Goal: Task Accomplishment & Management: Complete application form

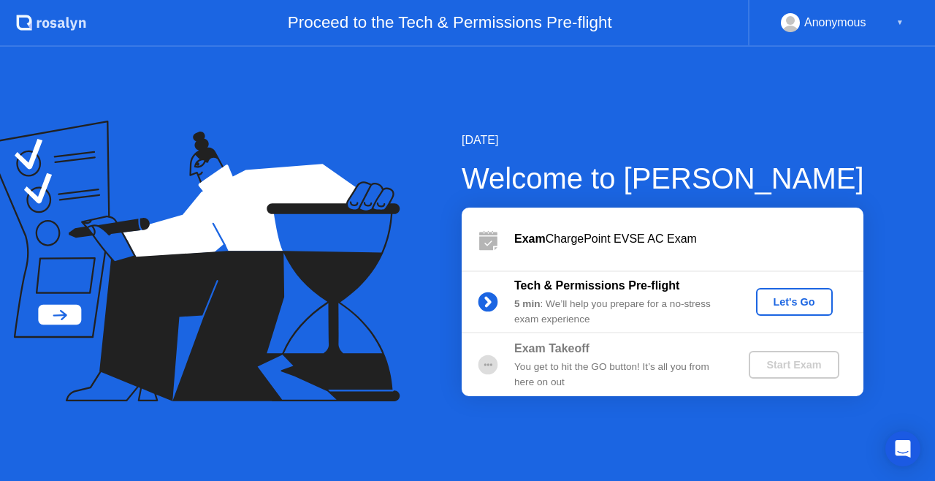
click at [771, 301] on div "Let's Go" at bounding box center [794, 302] width 65 height 12
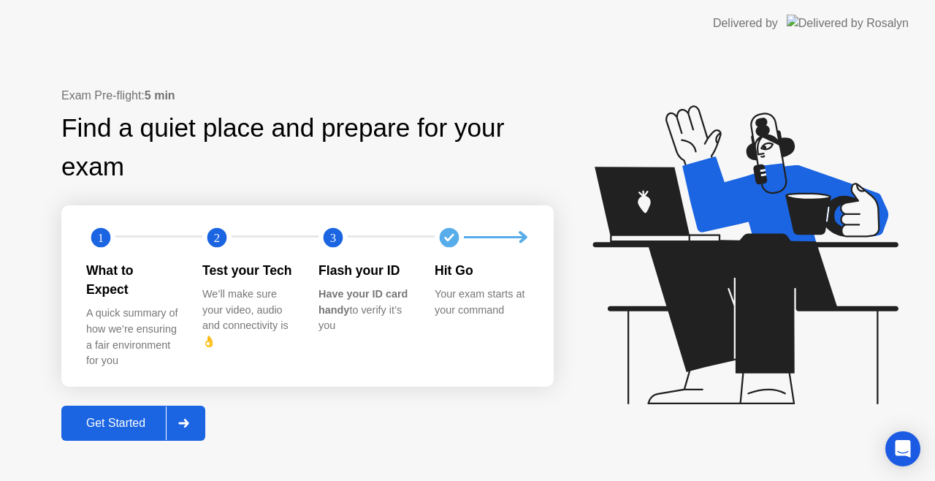
click at [124, 416] on div "Get Started" at bounding box center [116, 422] width 100 height 13
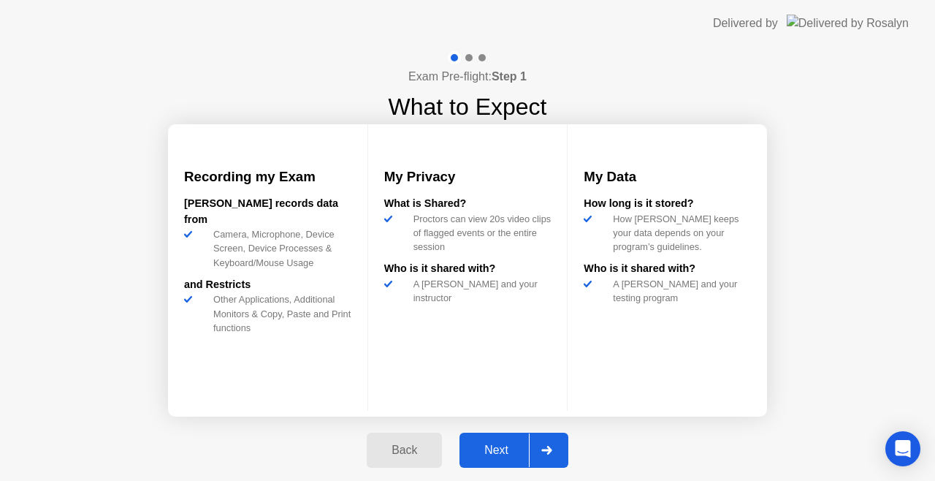
click at [498, 438] on button "Next" at bounding box center [514, 450] width 109 height 35
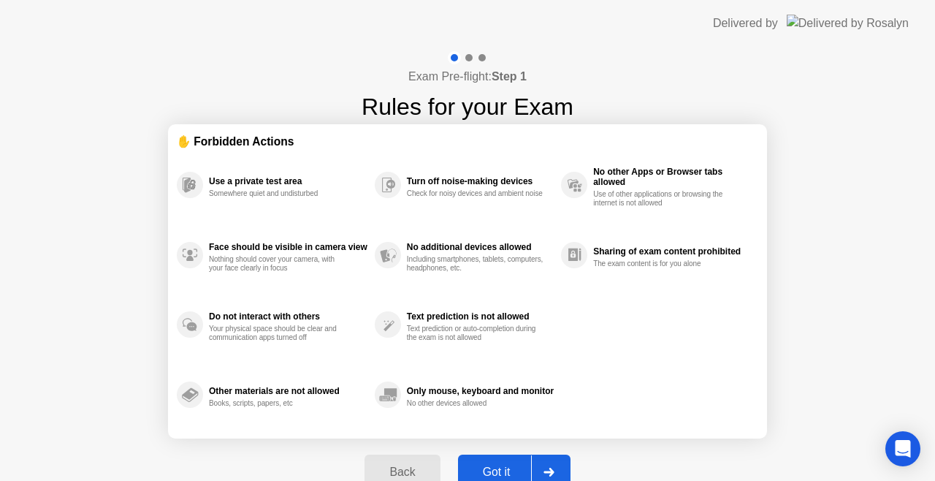
click at [512, 459] on button "Got it" at bounding box center [514, 471] width 113 height 35
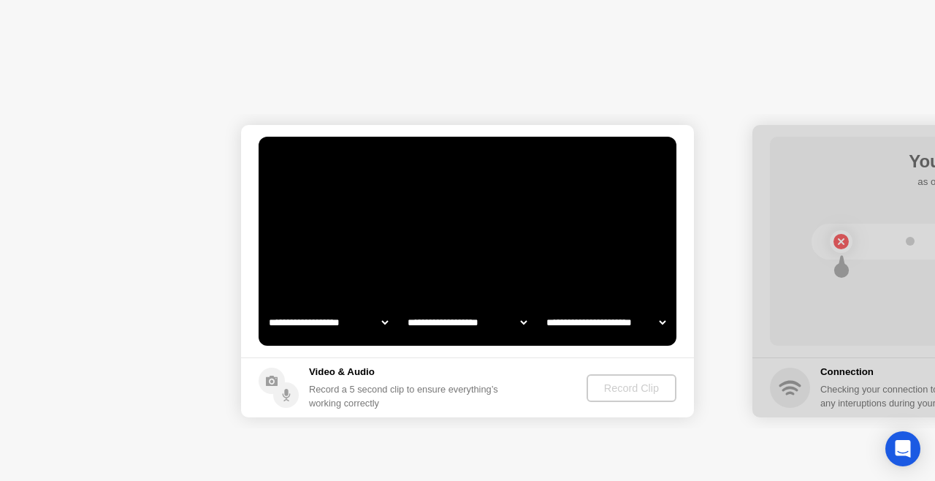
select select "**********"
select select "*******"
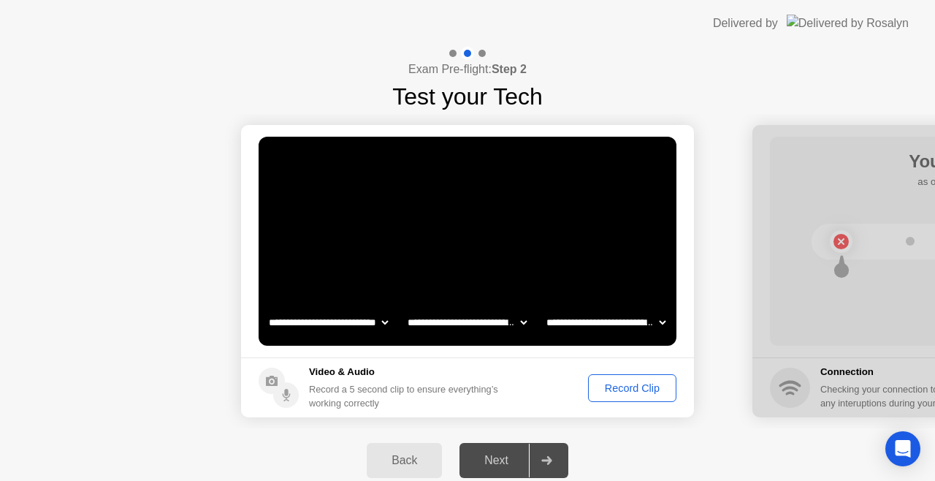
click at [611, 394] on div "Record Clip" at bounding box center [632, 388] width 78 height 12
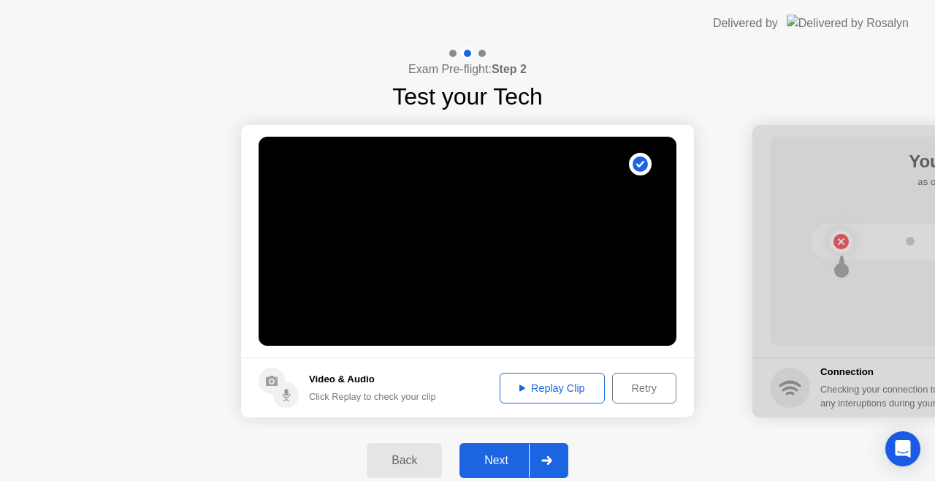
click at [554, 376] on button "Replay Clip" at bounding box center [552, 388] width 105 height 31
click at [482, 447] on button "Next" at bounding box center [514, 460] width 109 height 35
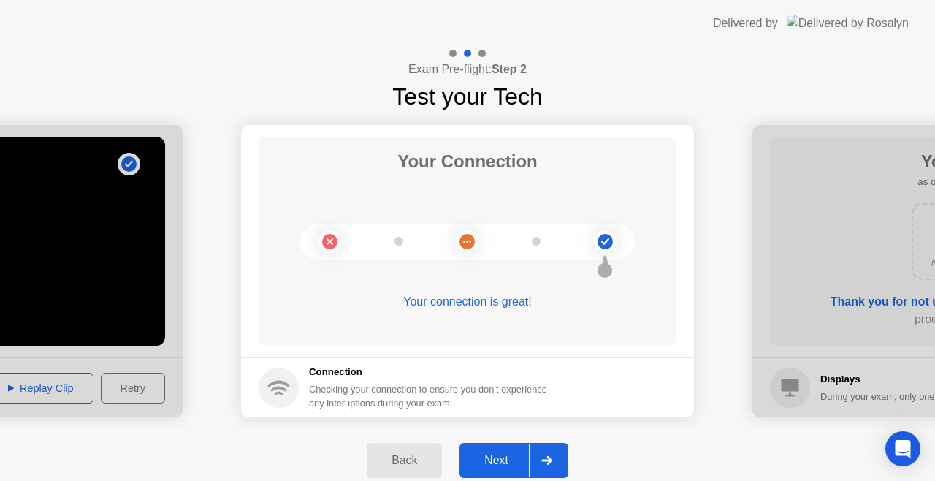
click at [503, 467] on div "Next" at bounding box center [496, 460] width 65 height 13
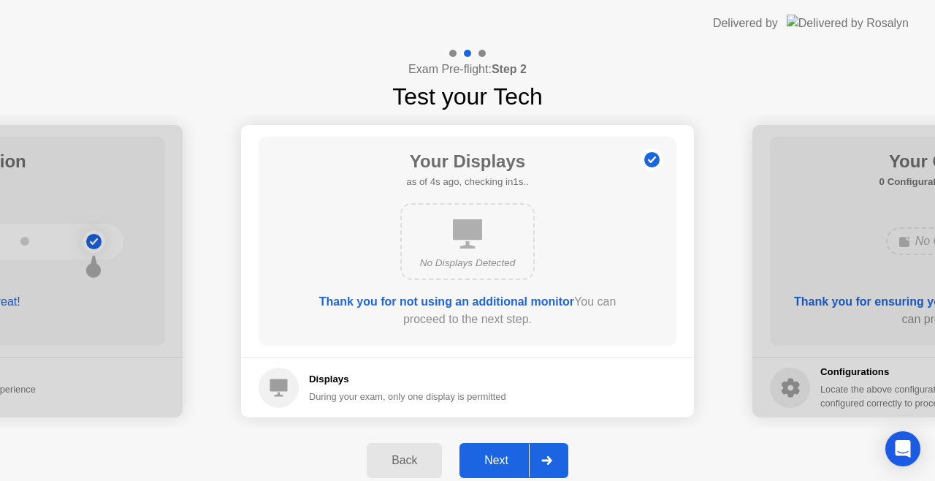
click at [500, 448] on button "Next" at bounding box center [514, 460] width 109 height 35
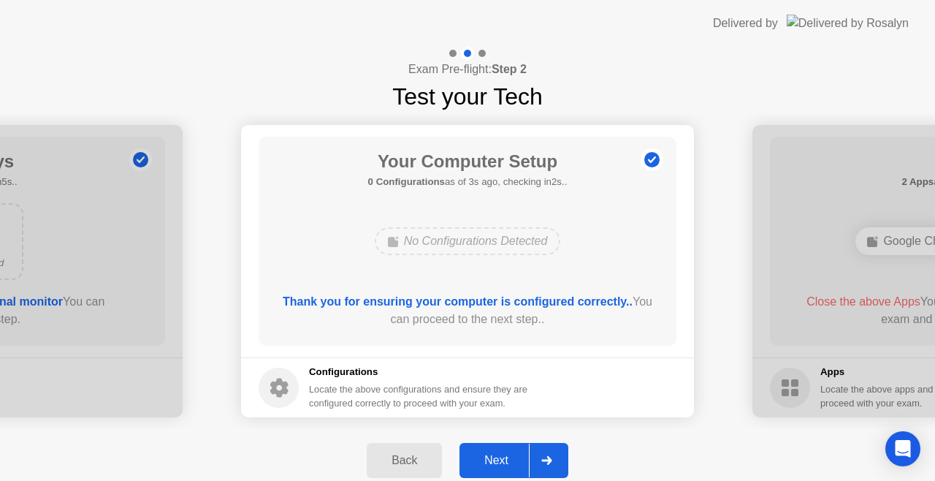
click at [500, 448] on button "Next" at bounding box center [514, 460] width 109 height 35
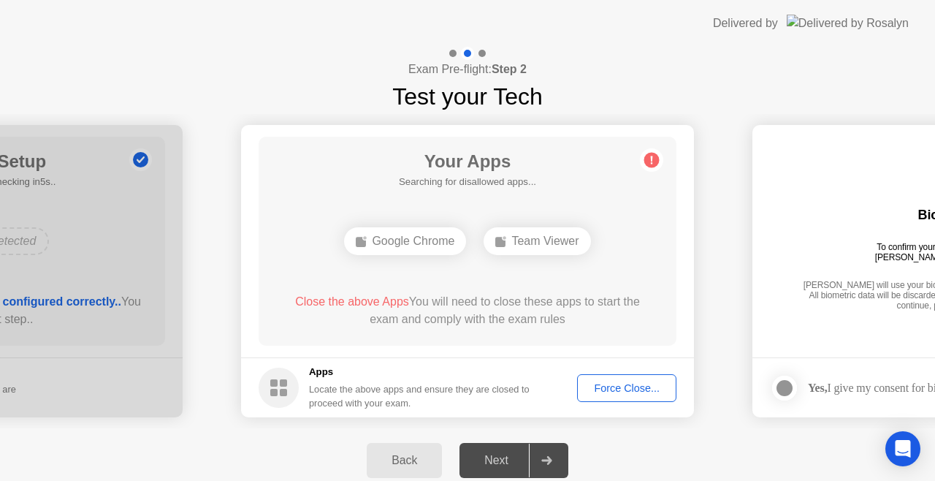
click at [622, 386] on div "Force Close..." at bounding box center [626, 388] width 89 height 12
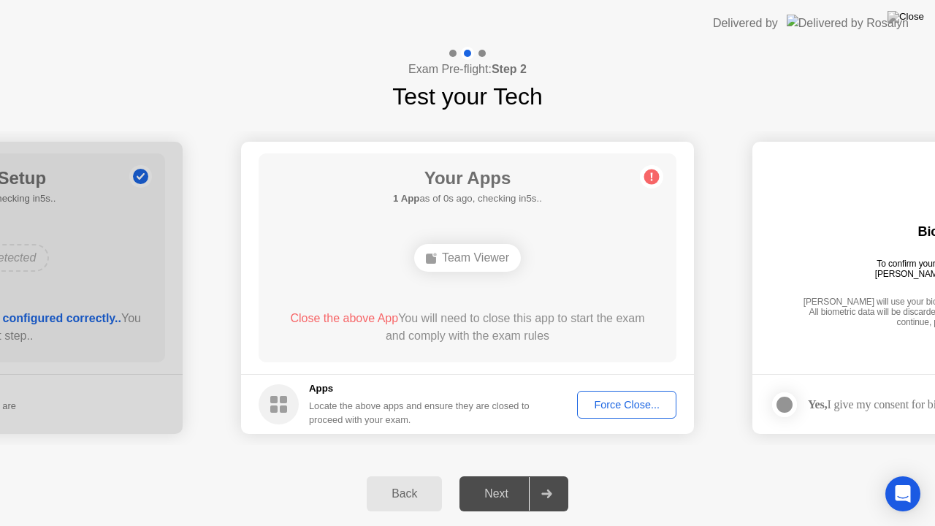
click at [506, 480] on div "Next" at bounding box center [496, 493] width 65 height 13
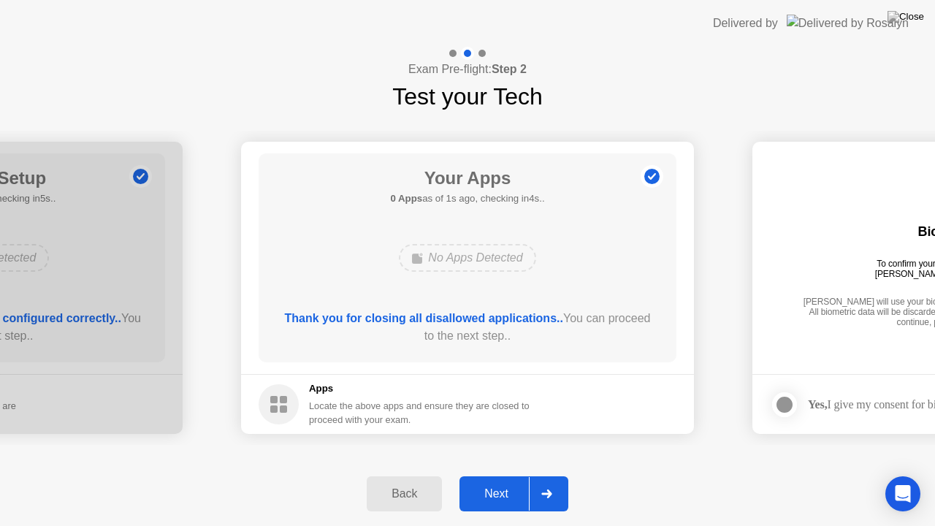
click at [482, 480] on div "Next" at bounding box center [496, 493] width 65 height 13
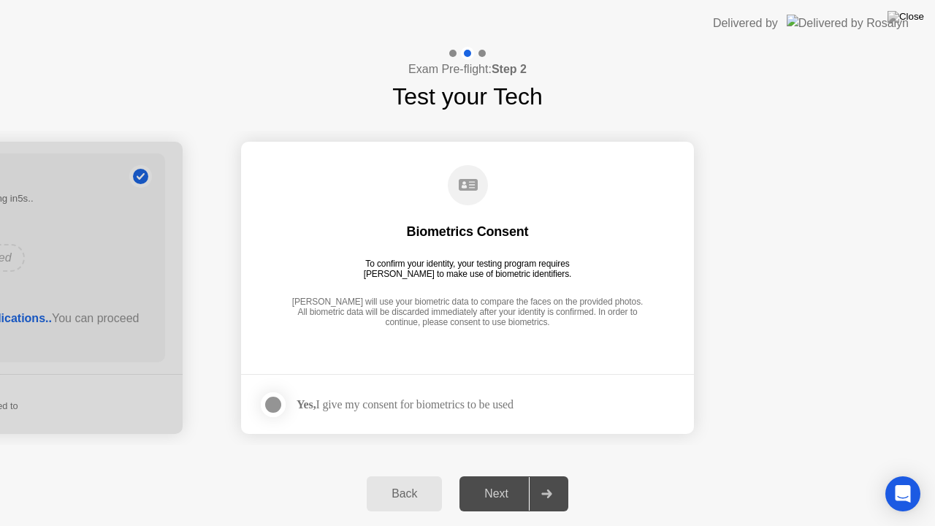
click at [273, 401] on div at bounding box center [273, 405] width 18 height 18
click at [501, 480] on div "Next" at bounding box center [496, 493] width 65 height 13
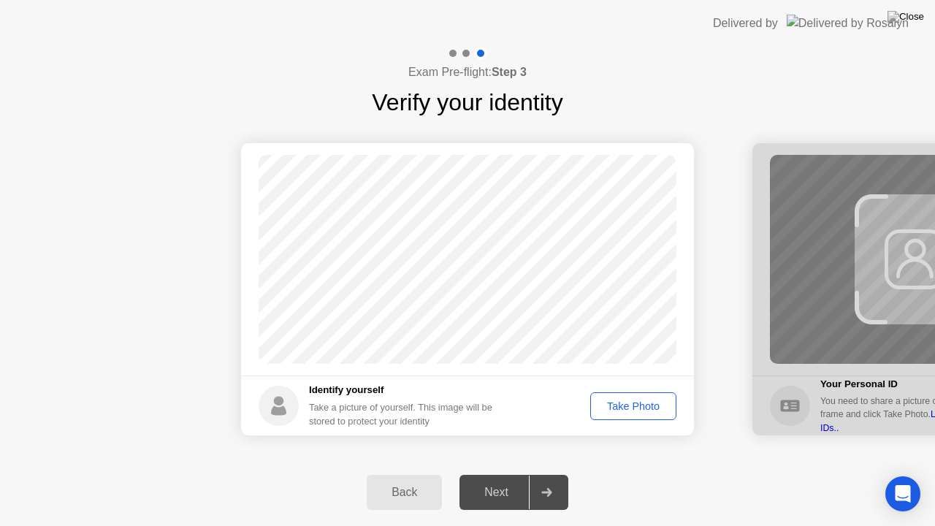
click at [639, 406] on div "Take Photo" at bounding box center [633, 406] width 76 height 12
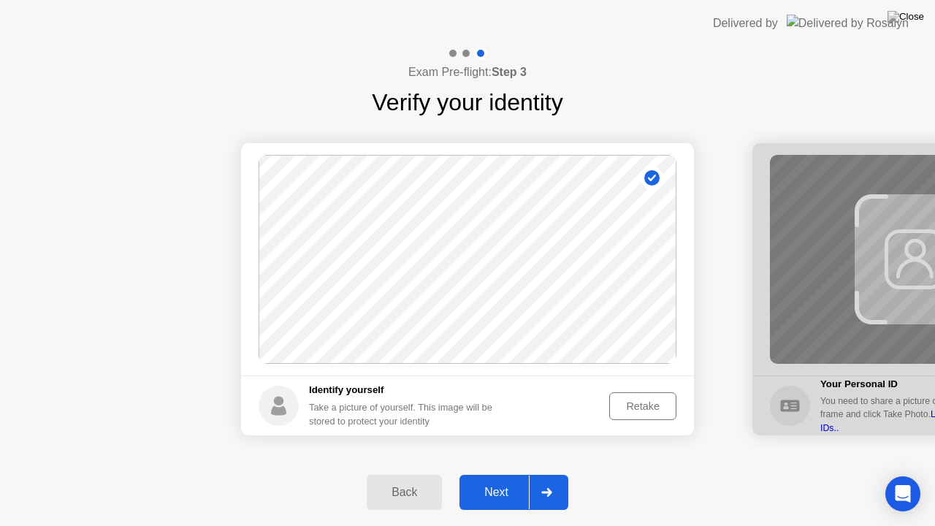
click at [499, 480] on div "Next" at bounding box center [496, 492] width 65 height 13
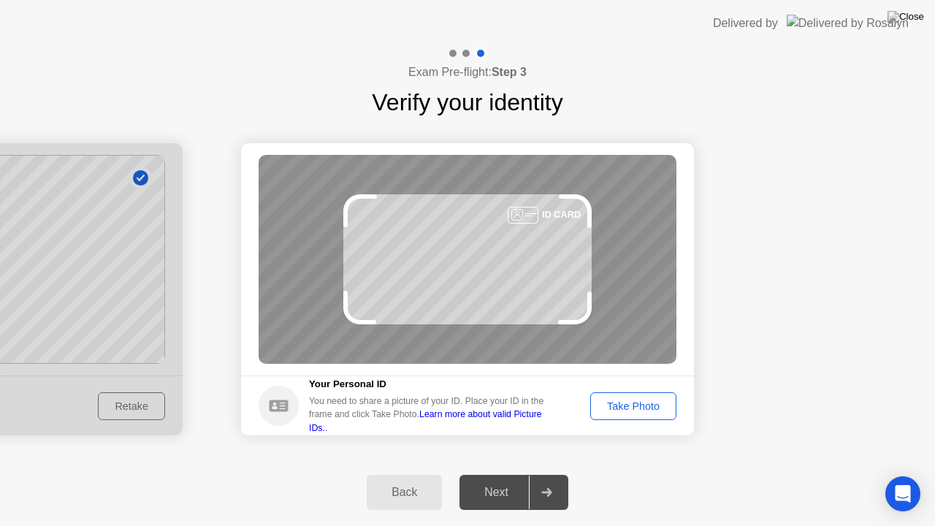
click at [639, 403] on div "Take Photo" at bounding box center [633, 406] width 76 height 12
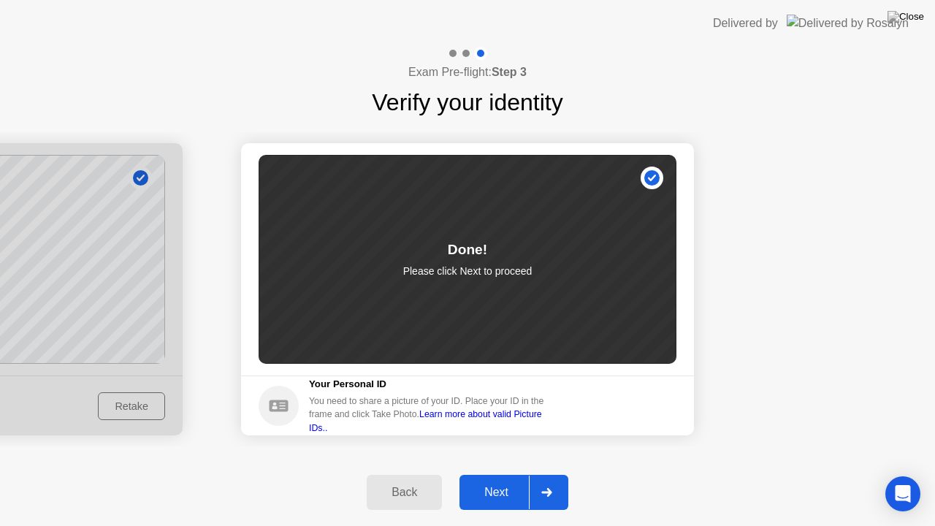
click at [504, 480] on div "Next" at bounding box center [496, 492] width 65 height 13
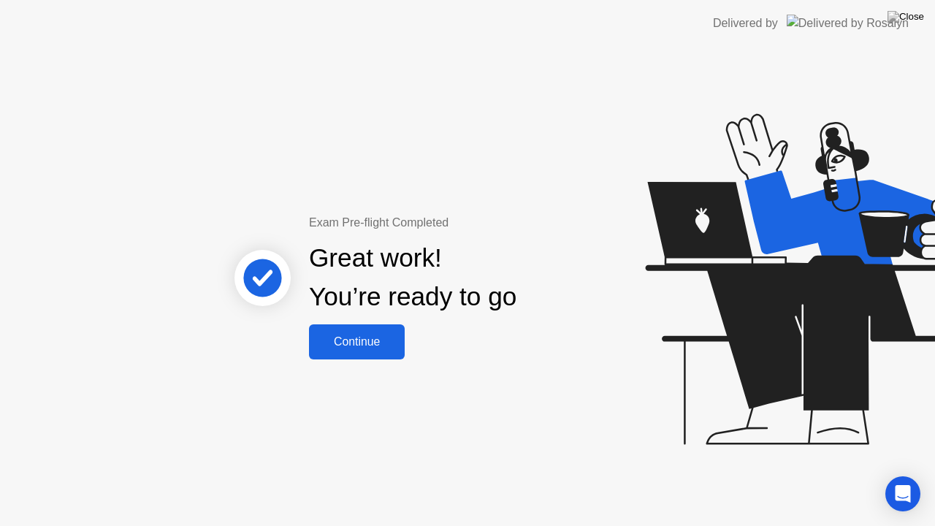
click at [373, 335] on div "Continue" at bounding box center [356, 341] width 87 height 13
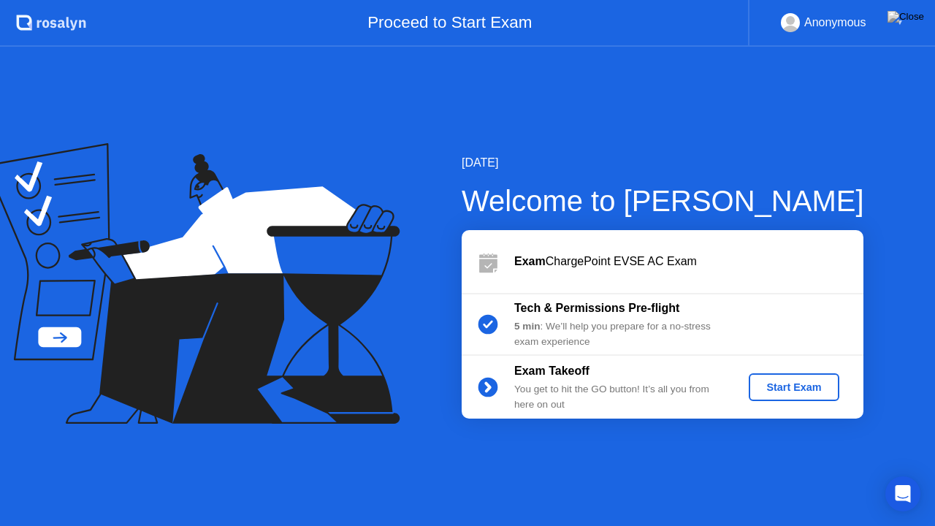
click at [774, 381] on div "Start Exam" at bounding box center [794, 387] width 78 height 12
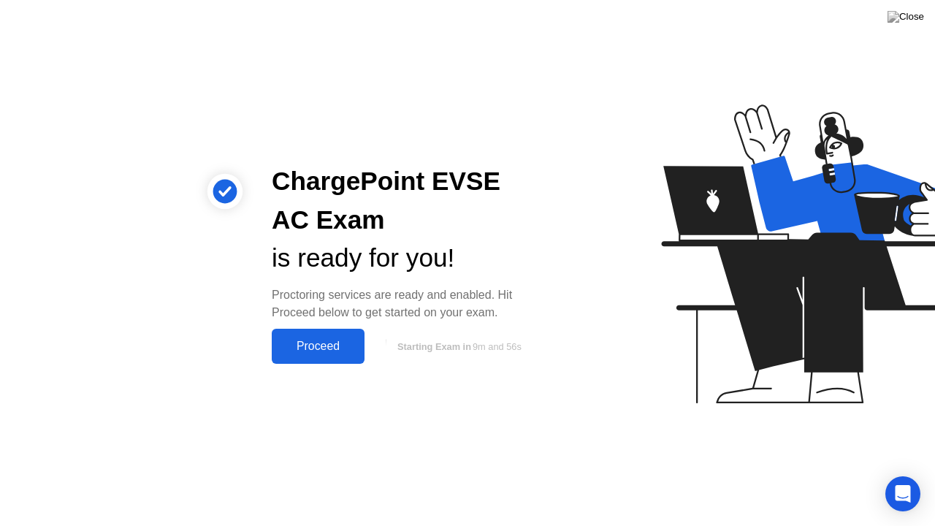
click at [313, 353] on div "Proceed" at bounding box center [318, 346] width 84 height 13
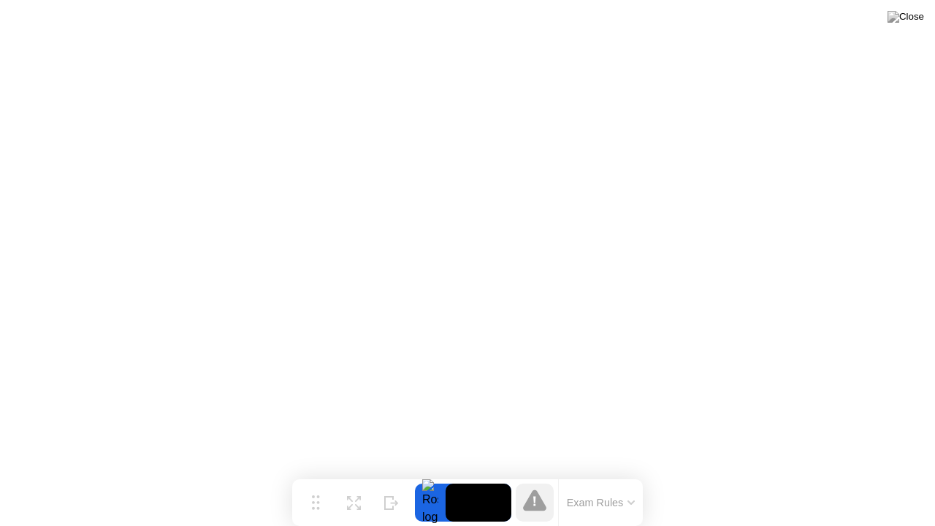
click at [631, 480] on icon at bounding box center [631, 502] width 6 height 3
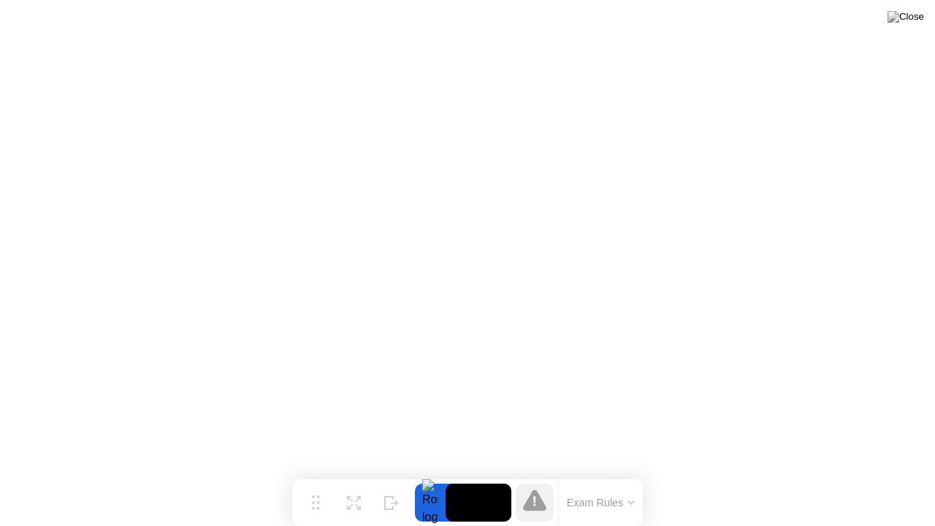
click at [610, 480] on button "Exam Rules" at bounding box center [601, 502] width 77 height 13
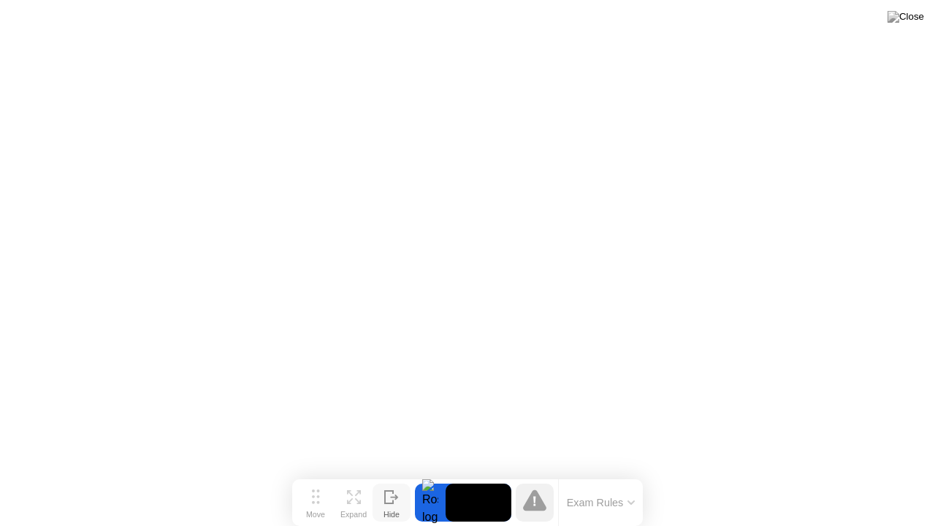
click at [406, 480] on button "Hide" at bounding box center [392, 503] width 38 height 38
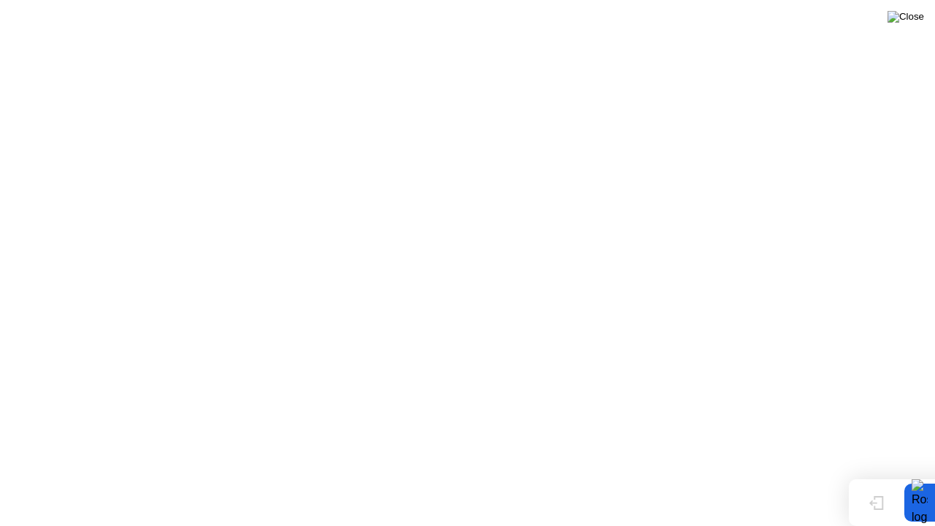
click at [910, 18] on img at bounding box center [906, 17] width 37 height 12
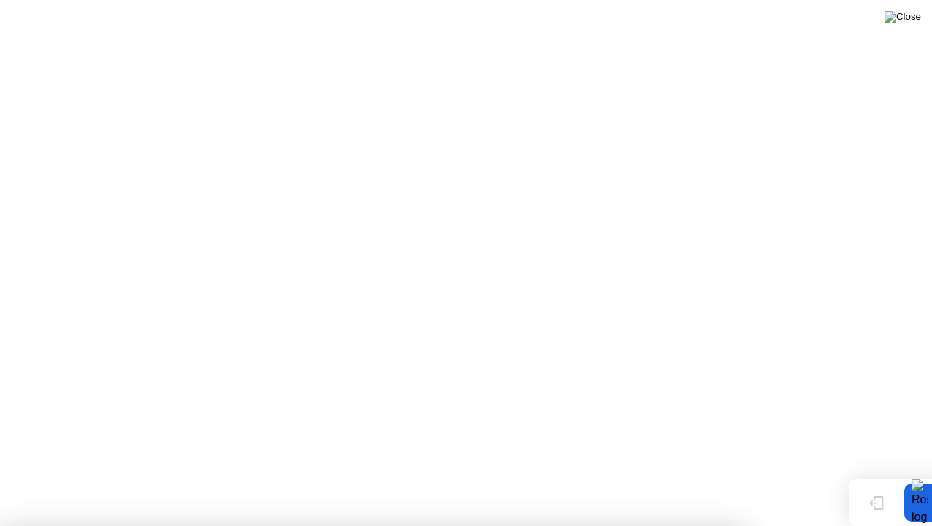
click at [910, 18] on img at bounding box center [903, 17] width 37 height 12
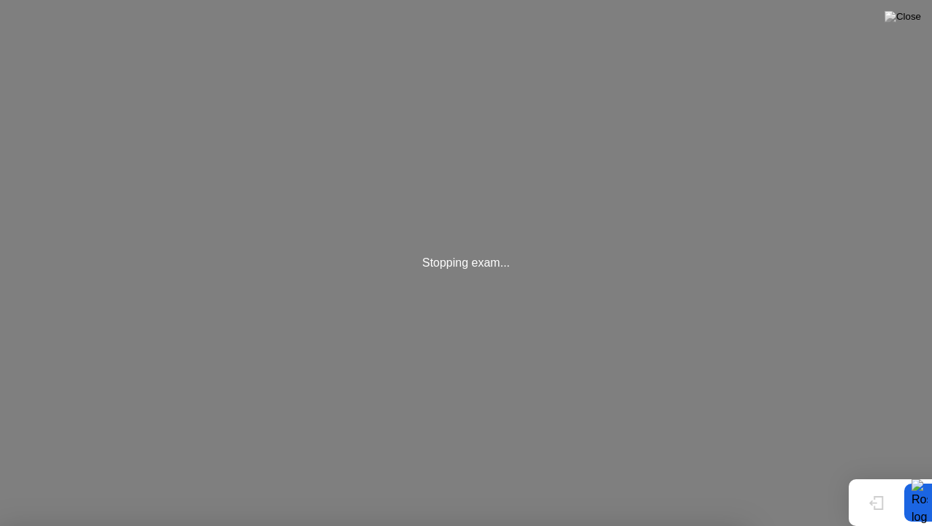
click at [884, 480] on div "Show" at bounding box center [877, 514] width 20 height 9
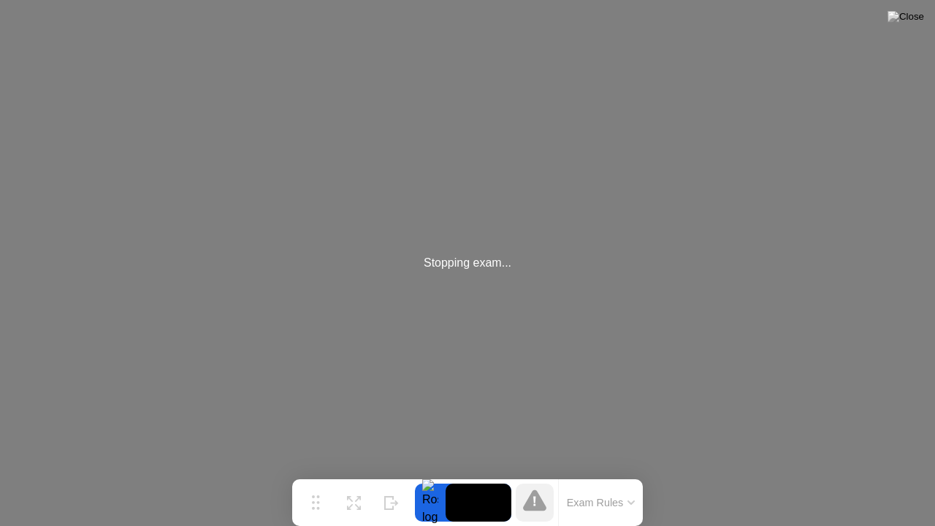
click at [479, 480] on video at bounding box center [479, 503] width 66 height 38
click at [570, 351] on div "Stopping exam..." at bounding box center [467, 263] width 935 height 526
